Goal: Information Seeking & Learning: Check status

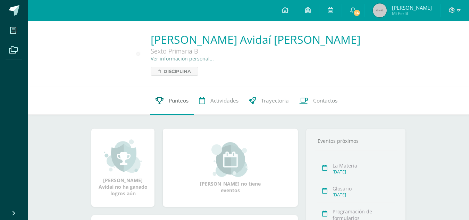
click at [177, 95] on link "Punteos" at bounding box center [171, 101] width 43 height 28
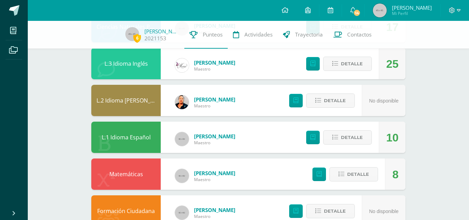
scroll to position [319, 0]
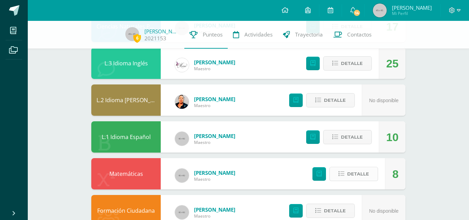
click at [354, 174] on span "Detalle" at bounding box center [358, 173] width 22 height 13
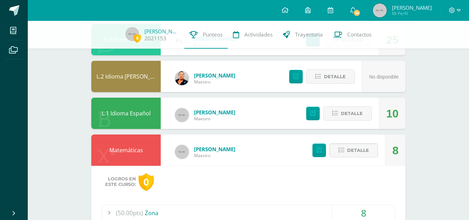
scroll to position [376, 0]
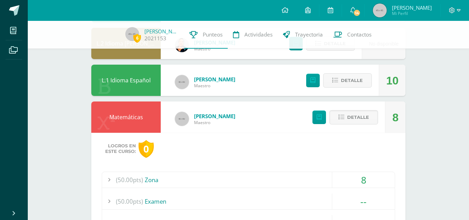
click at [113, 178] on div at bounding box center [109, 180] width 14 height 16
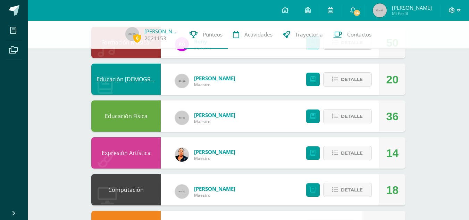
scroll to position [84, 0]
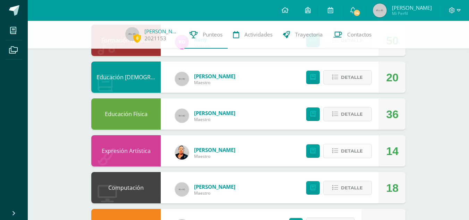
click at [350, 154] on span "Detalle" at bounding box center [352, 151] width 22 height 13
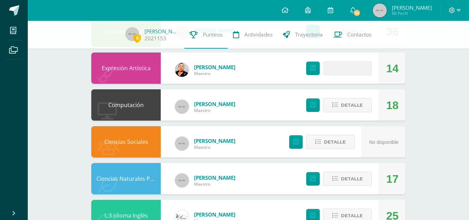
scroll to position [168, 0]
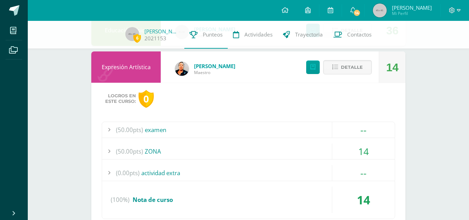
click at [111, 151] on div at bounding box center [109, 152] width 14 height 16
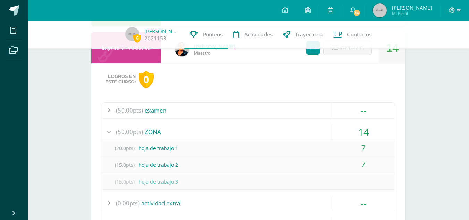
scroll to position [188, 0]
